Goal: Feedback & Contribution: Leave review/rating

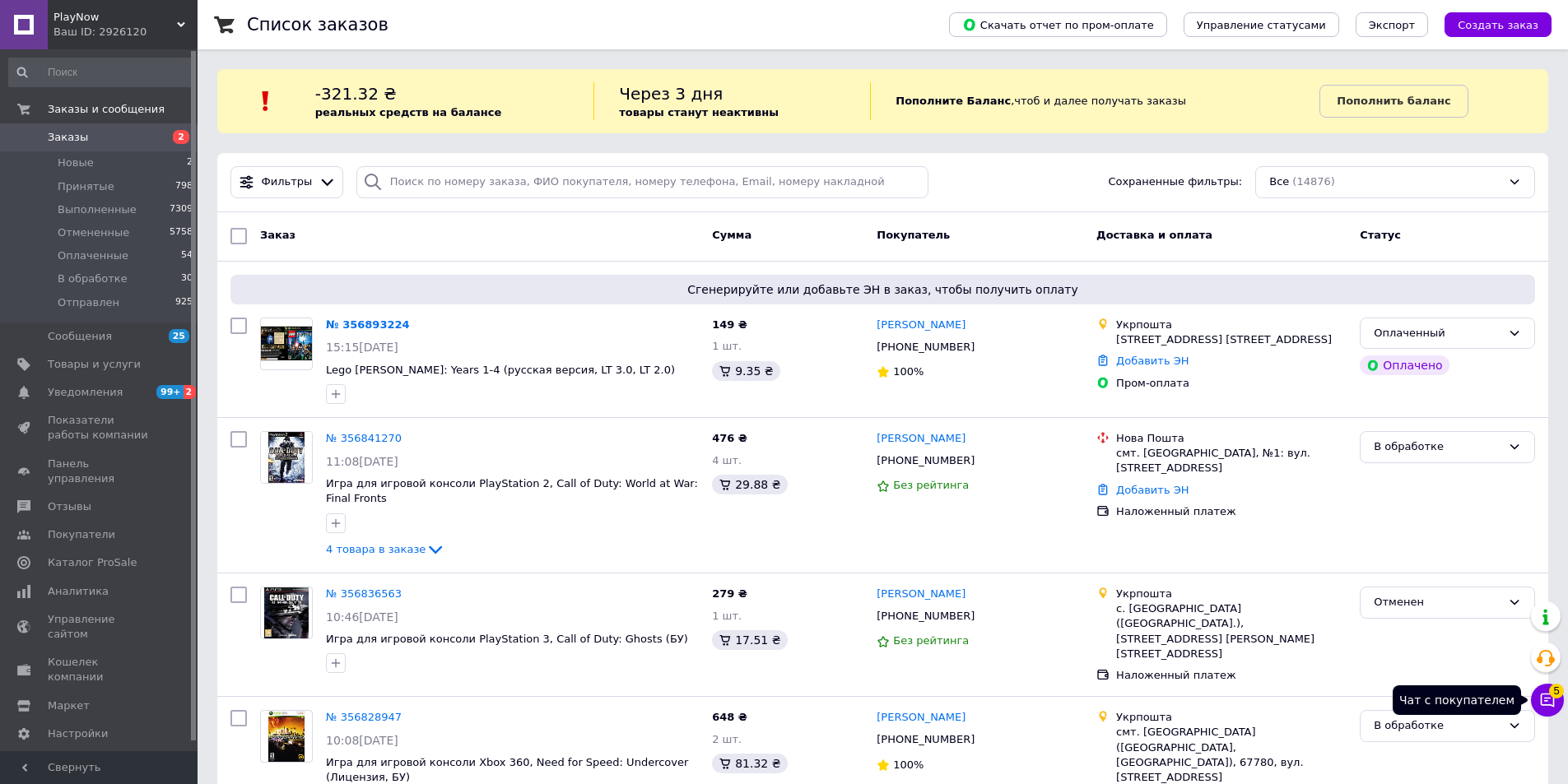
click at [1550, 696] on span "5" at bounding box center [1557, 691] width 15 height 15
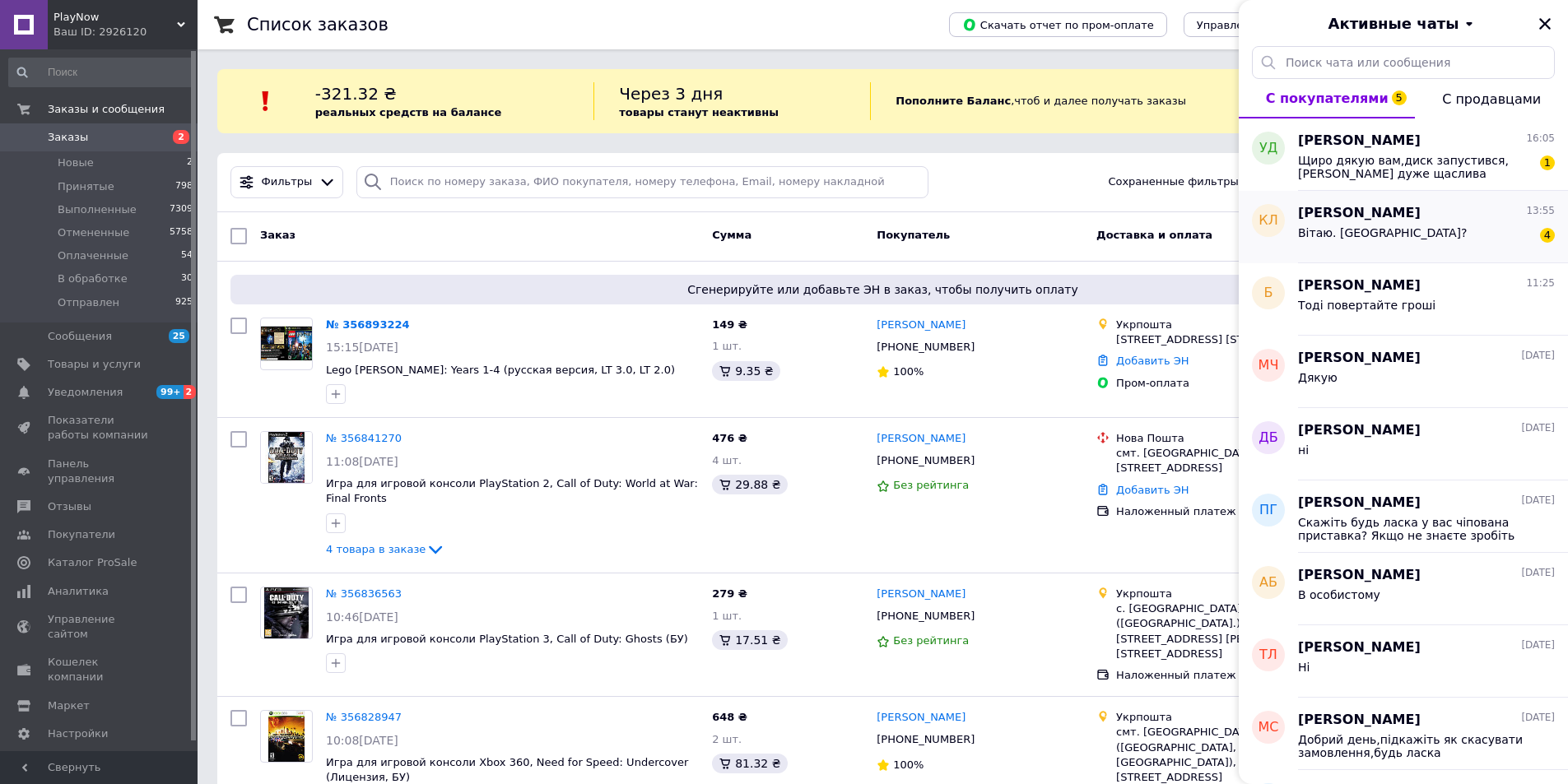
click at [1362, 235] on span "Вітаю. [GEOGRAPHIC_DATA]?" at bounding box center [1383, 233] width 169 height 13
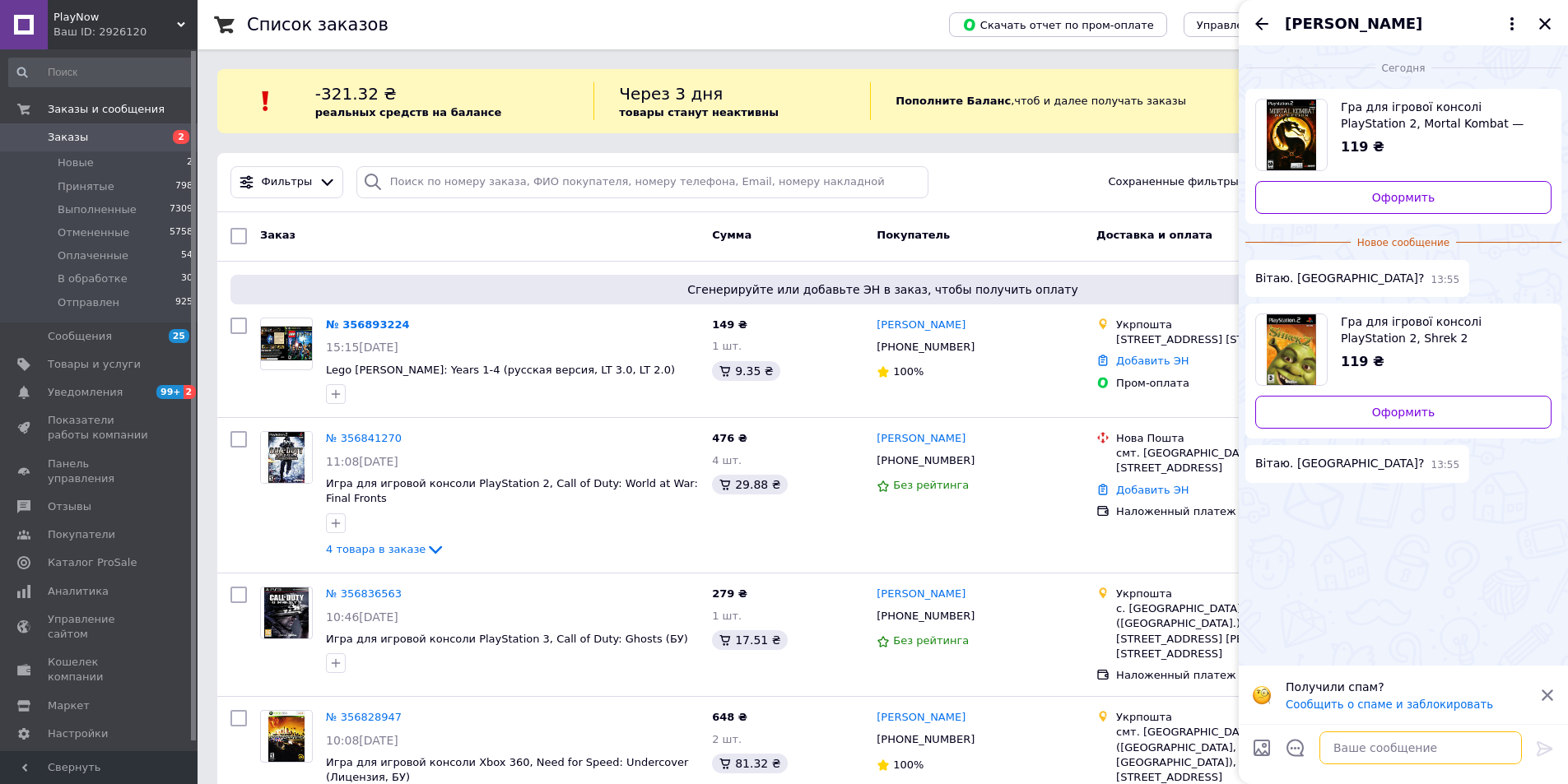
click at [1420, 746] on textarea at bounding box center [1420, 747] width 202 height 33
type textarea "Доброго, ні"
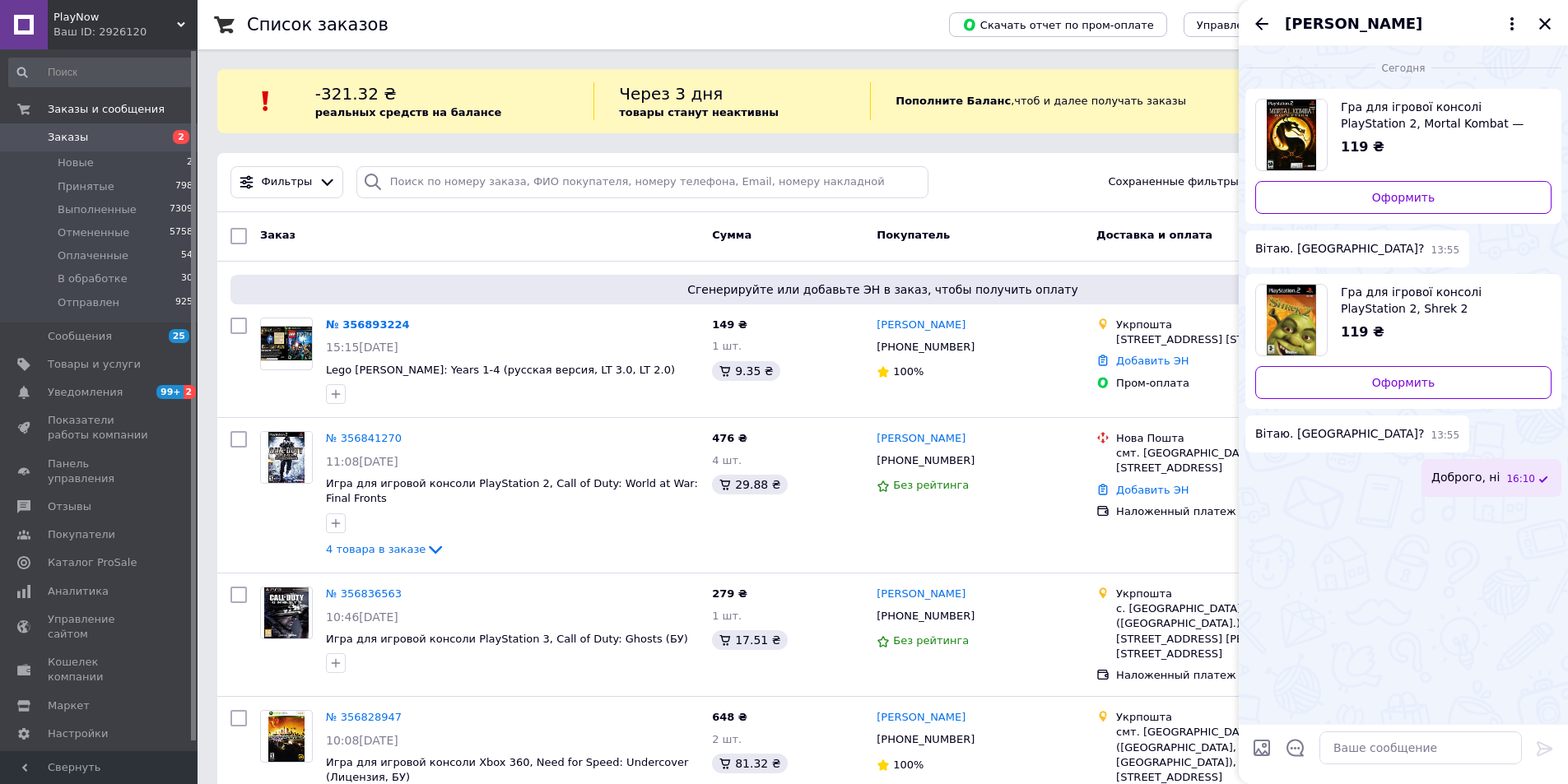
click at [1266, 34] on div "[PERSON_NAME]" at bounding box center [1403, 23] width 329 height 46
click at [1257, 26] on icon "Назад" at bounding box center [1261, 24] width 20 height 20
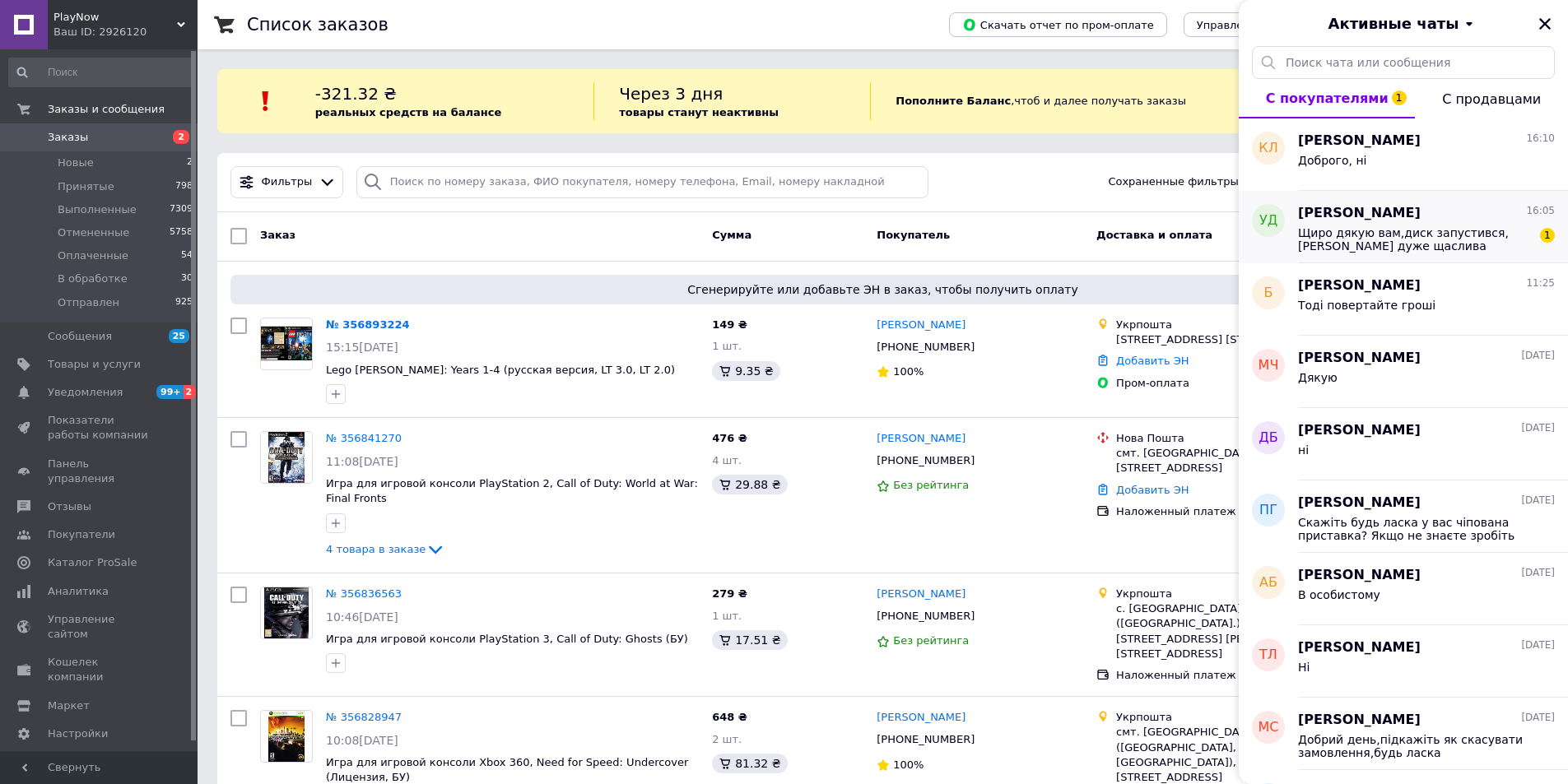
click at [1353, 229] on span "Щиро дякую вам,диск запустився, [PERSON_NAME] дуже щаслива" at bounding box center [1415, 240] width 233 height 26
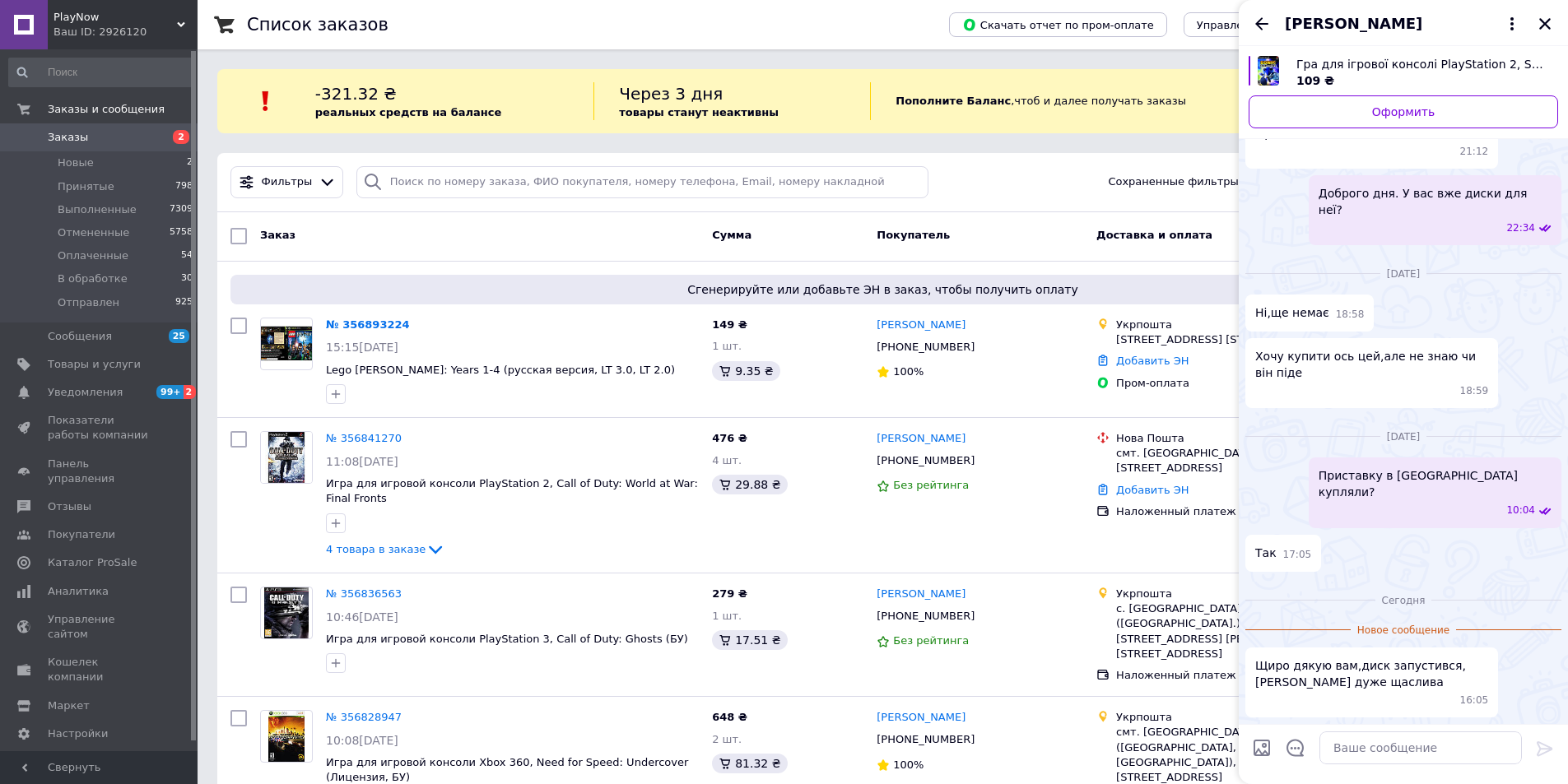
scroll to position [429, 0]
click at [1418, 743] on textarea at bounding box center [1420, 747] width 202 height 33
type textarea "Доброго дня, супер"
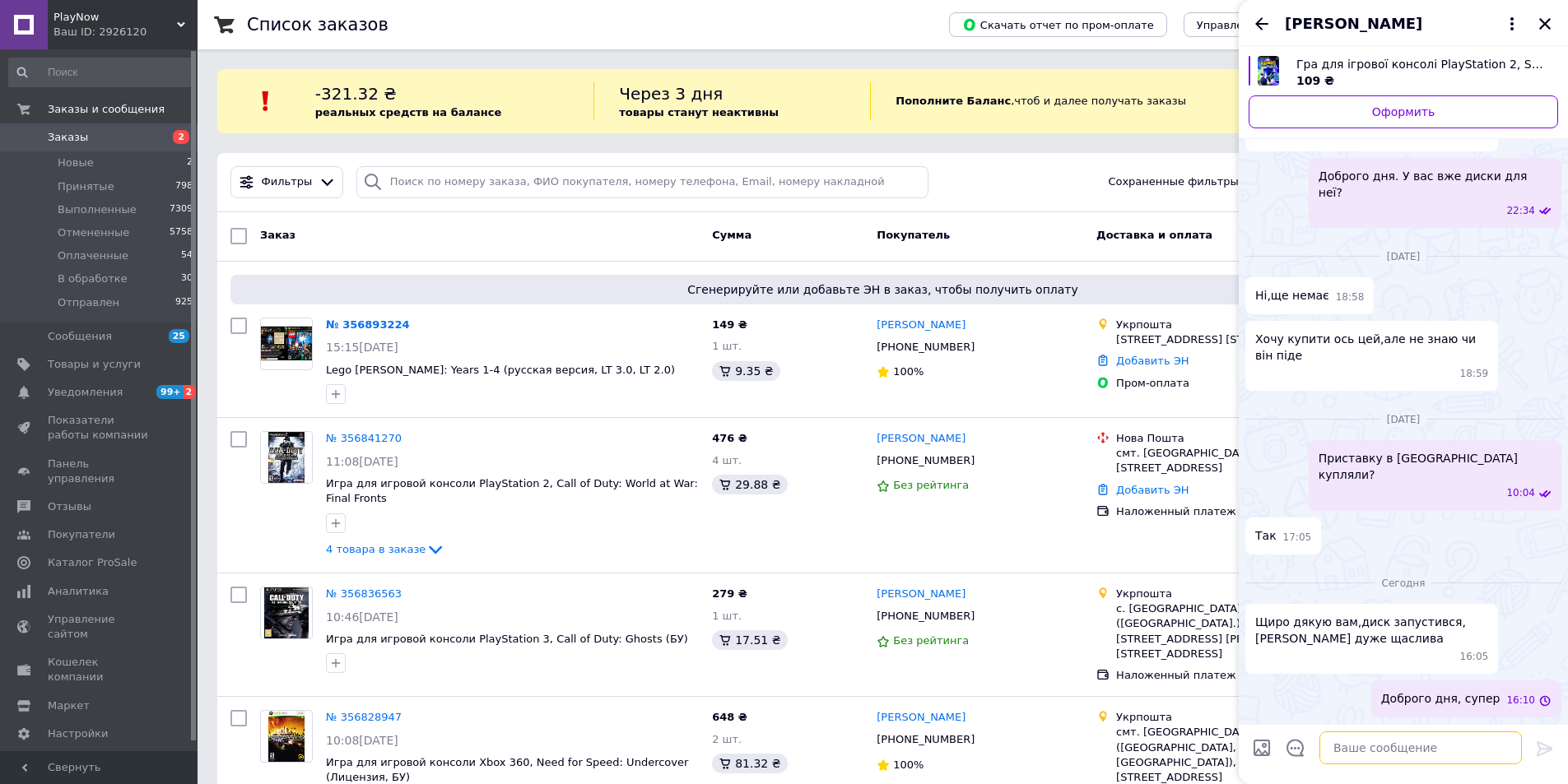
scroll to position [446, 0]
click at [1539, 24] on icon "Закрыть" at bounding box center [1544, 24] width 15 height 15
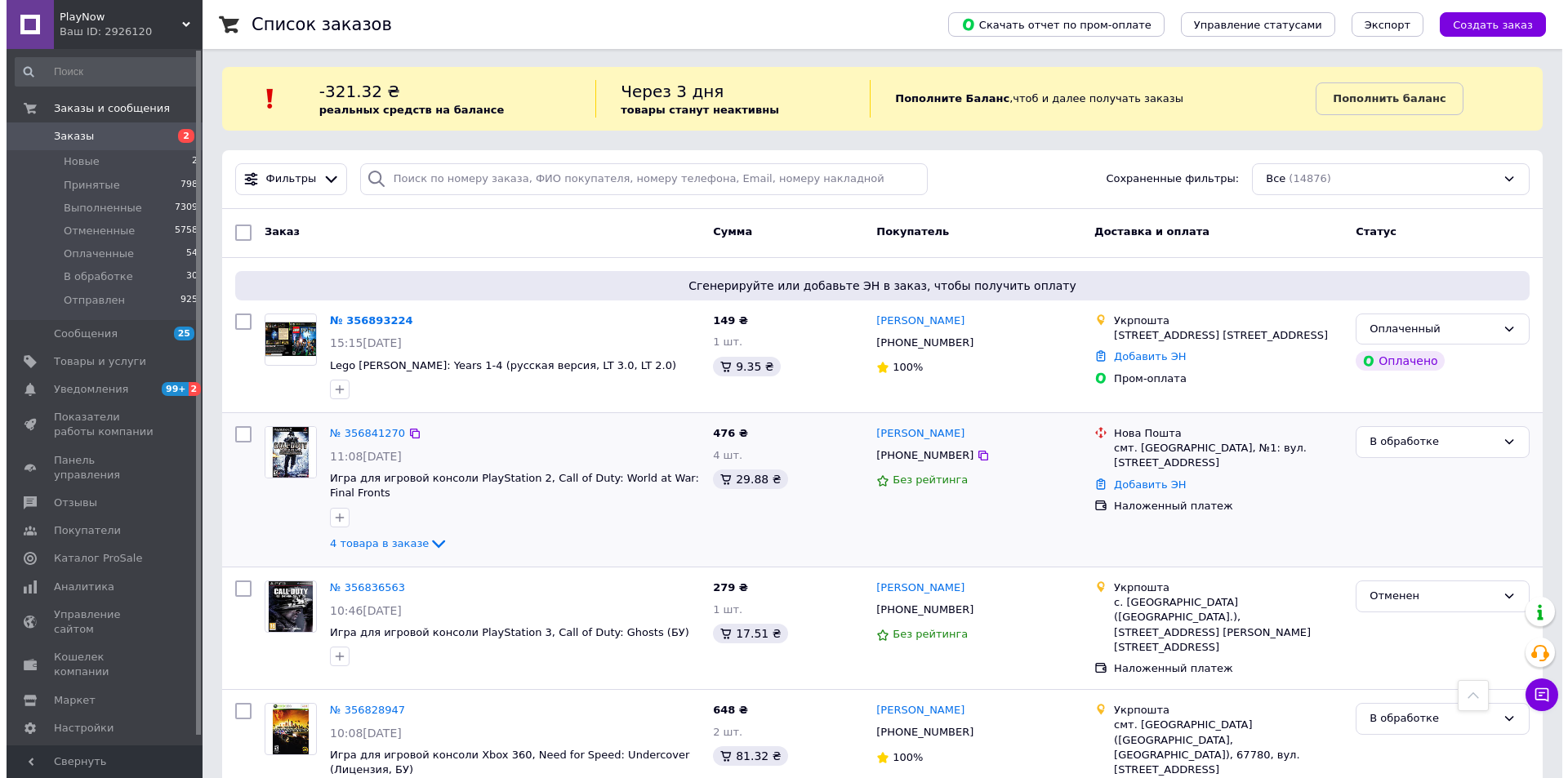
scroll to position [0, 0]
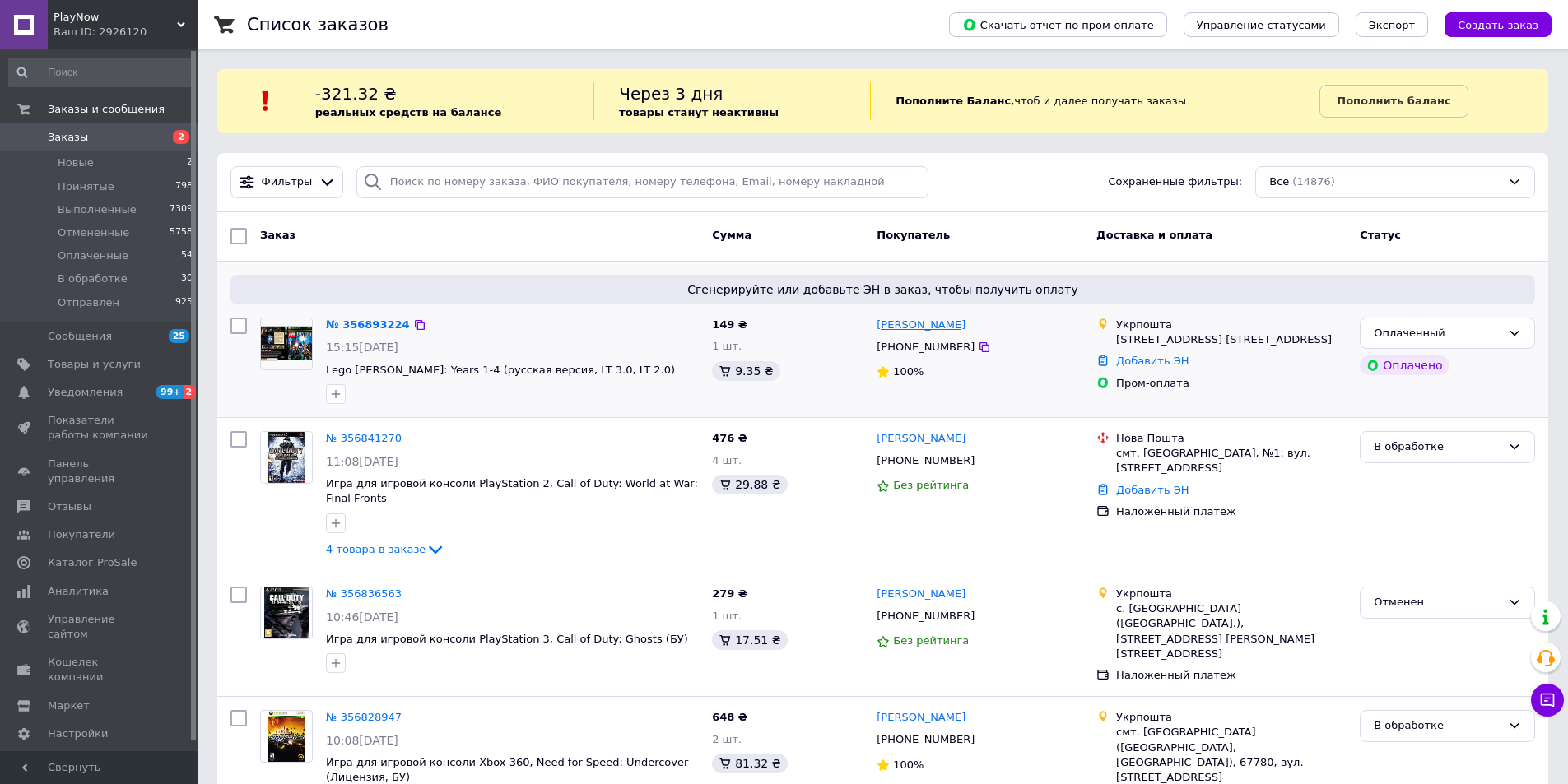
click at [925, 329] on link "[PERSON_NAME]" at bounding box center [921, 325] width 88 height 16
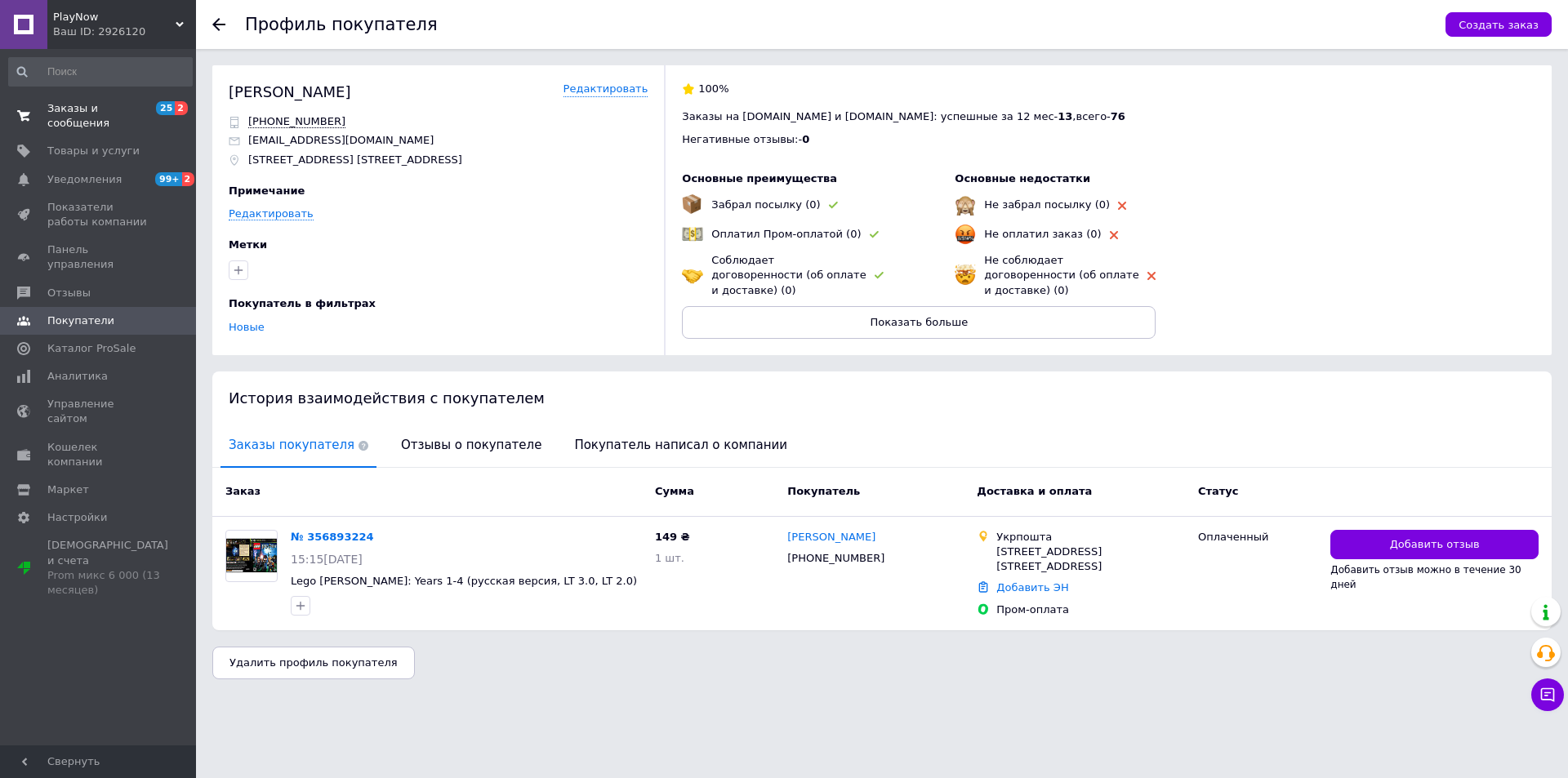
click at [71, 107] on span "Заказы и сообщения" at bounding box center [99, 115] width 104 height 29
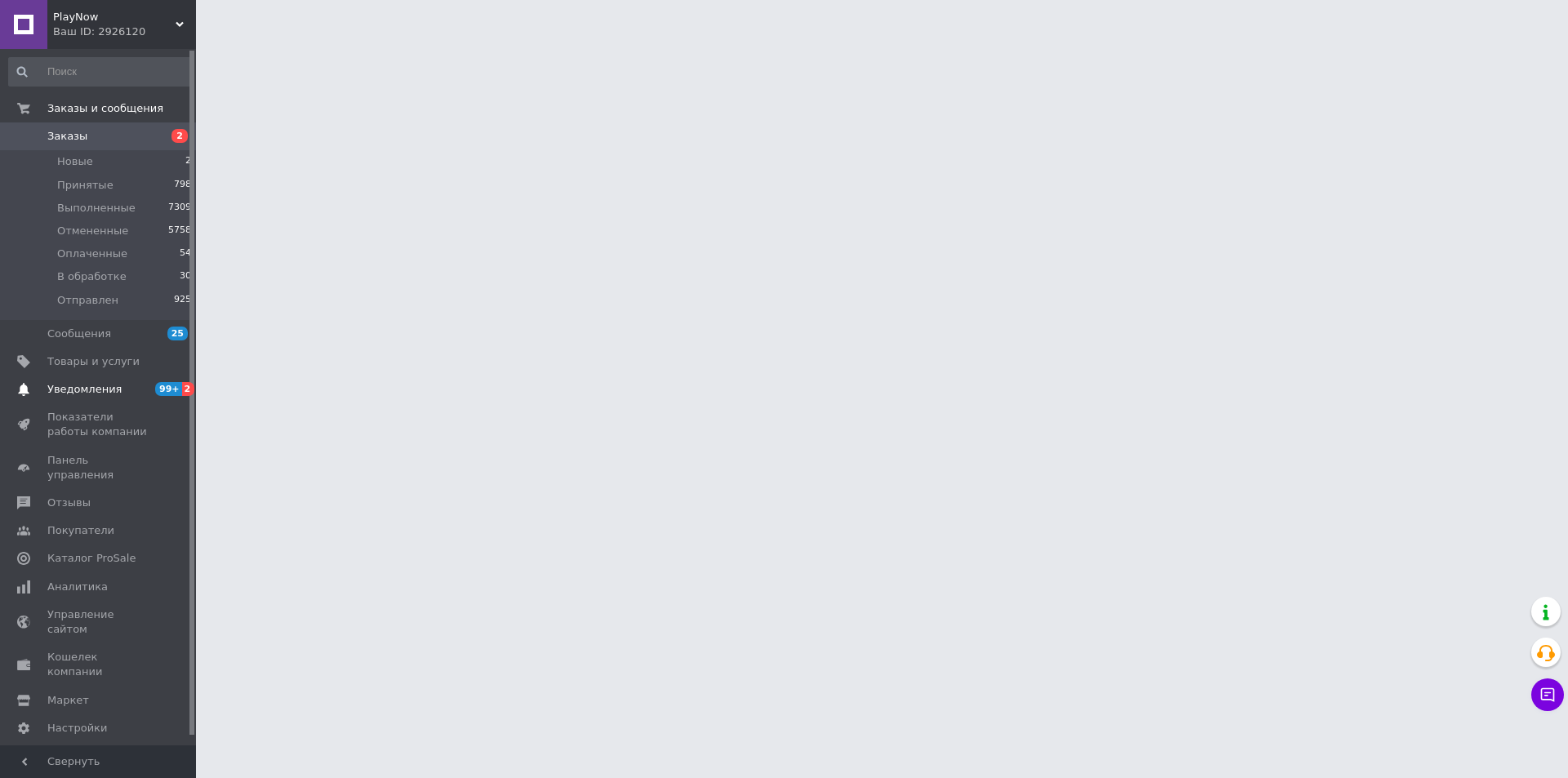
click at [85, 388] on span "Уведомления" at bounding box center [85, 389] width 75 height 15
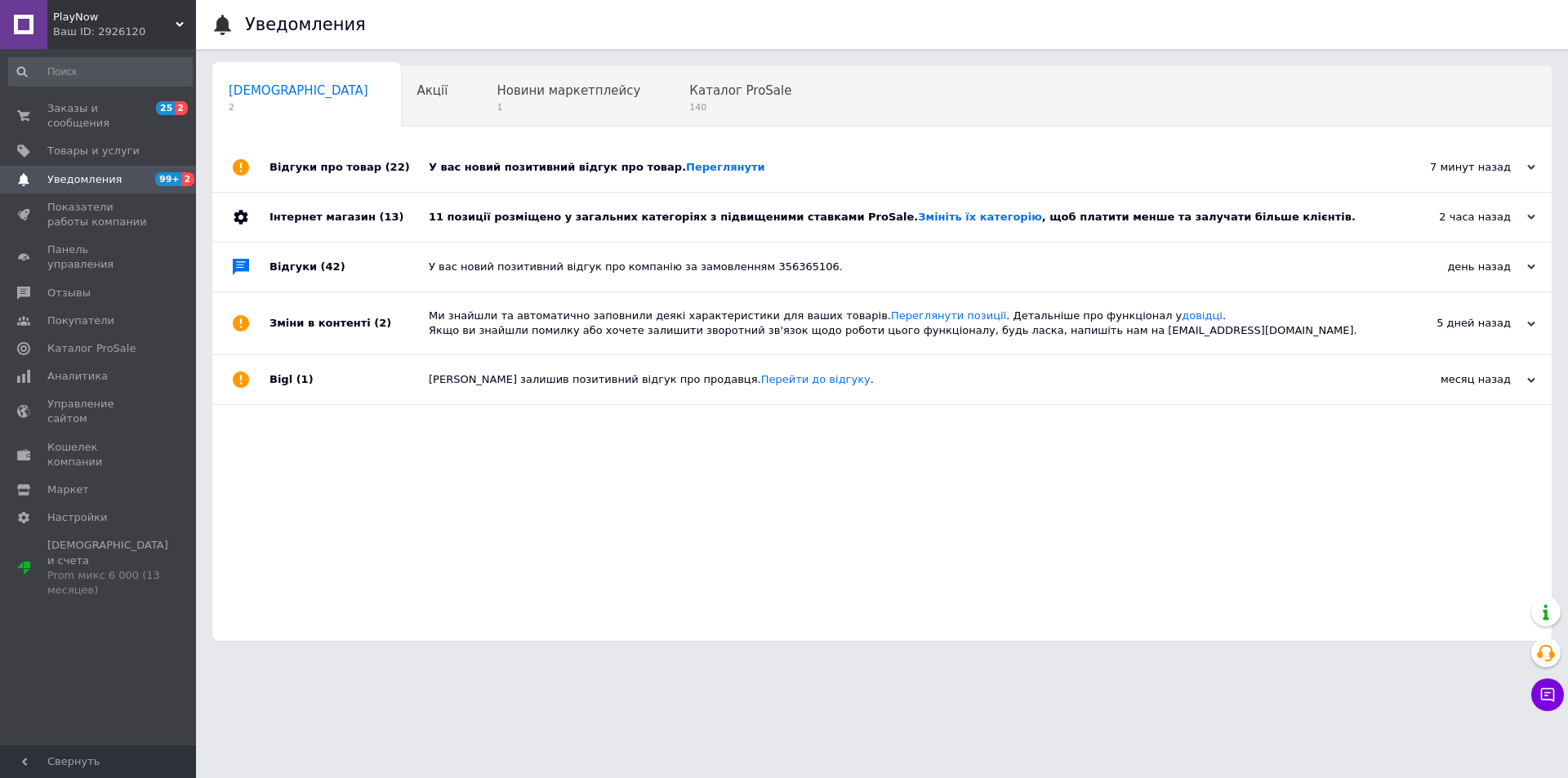
click at [880, 161] on div "У вас новий позитивний відгук про товар. [GEOGRAPHIC_DATA]" at bounding box center [900, 167] width 944 height 15
click at [753, 173] on div "У вас новий позитивний відгук про товар. [GEOGRAPHIC_DATA]" at bounding box center [900, 167] width 944 height 15
click at [1460, 169] on div "7 минут назад" at bounding box center [1453, 167] width 163 height 15
click at [833, 166] on div "У вас новий позитивний відгук про товар. [GEOGRAPHIC_DATA]" at bounding box center [900, 167] width 944 height 15
click at [646, 166] on div "У вас новий позитивний відгук про товар. [GEOGRAPHIC_DATA]" at bounding box center [900, 167] width 944 height 15
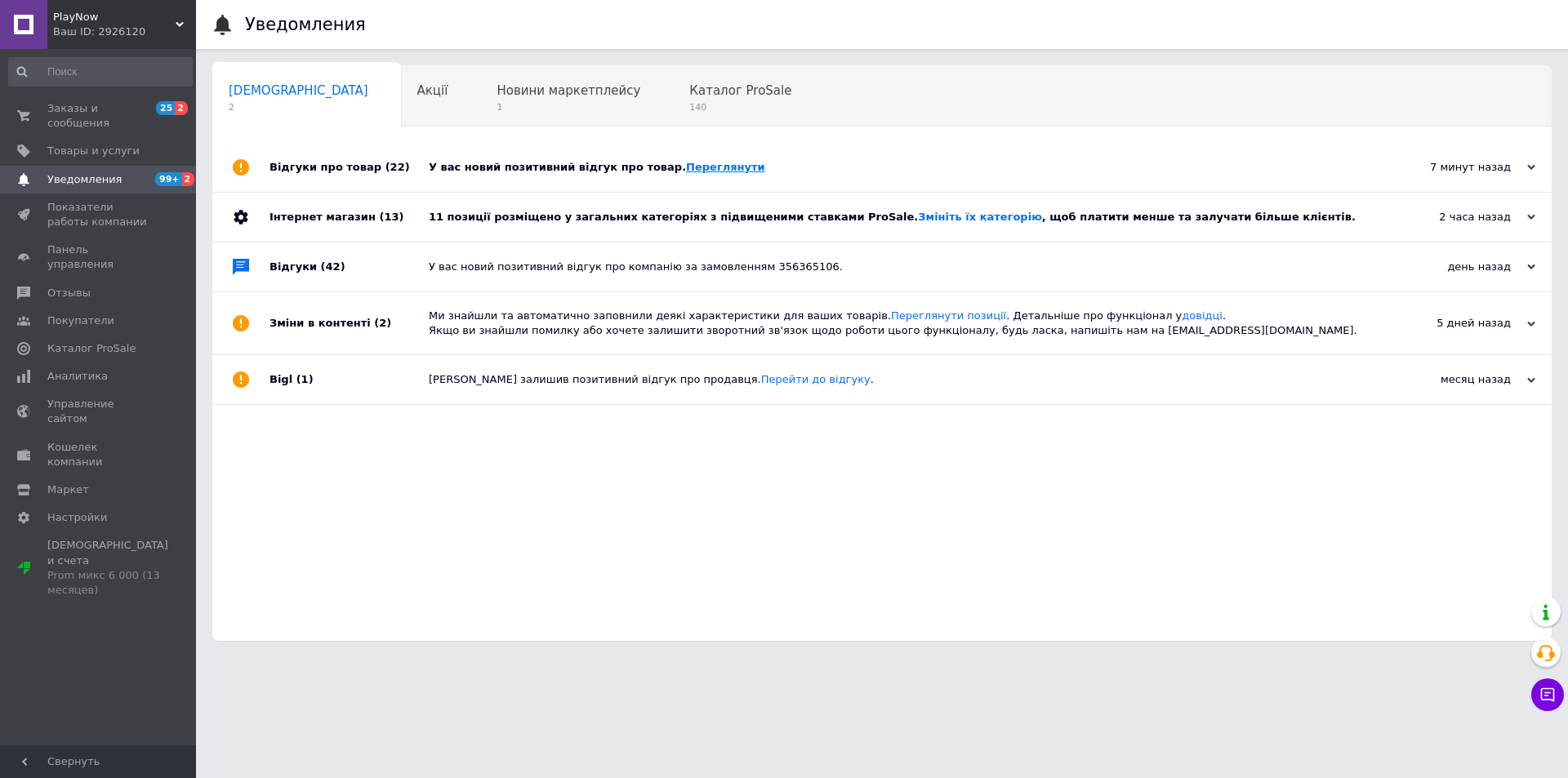
click at [686, 166] on link "Переглянути" at bounding box center [725, 166] width 79 height 12
